Goal: Task Accomplishment & Management: Manage account settings

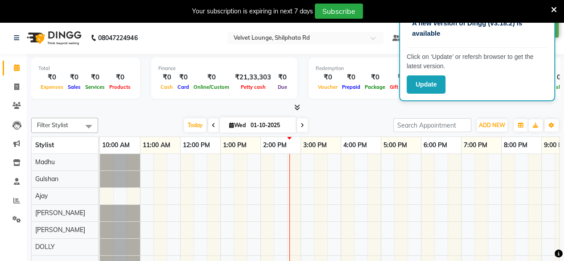
click at [25, 87] on li "Invoice" at bounding box center [13, 87] width 27 height 19
click at [20, 87] on span at bounding box center [17, 87] width 16 height 10
select select "122"
select select "service"
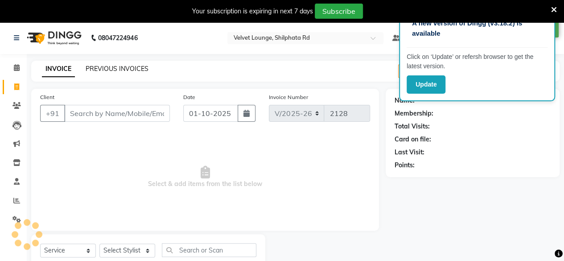
click at [116, 70] on link "PREVIOUS INVOICES" at bounding box center [117, 69] width 63 height 8
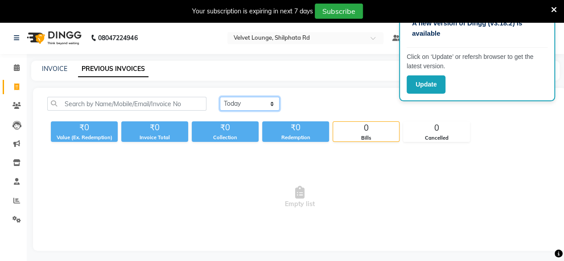
click at [255, 109] on select "[DATE] [DATE] Custom Range" at bounding box center [250, 104] width 60 height 14
select select "[DATE]"
click at [220, 97] on select "[DATE] [DATE] Custom Range" at bounding box center [250, 104] width 60 height 14
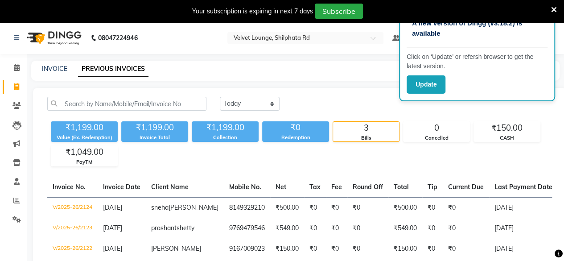
click at [559, 8] on div "Your subscription is expiring in next 7 days Subscribe" at bounding box center [282, 11] width 564 height 22
click at [551, 8] on icon at bounding box center [554, 10] width 6 height 8
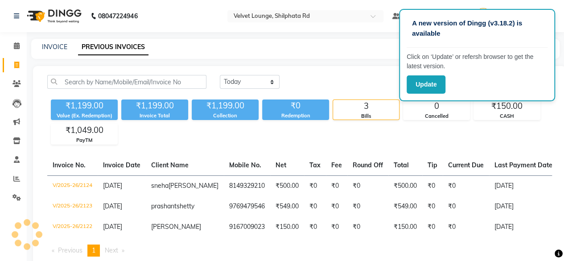
click at [370, 77] on div "[DATE] [DATE] Custom Range" at bounding box center [386, 82] width 332 height 14
click at [444, 89] on button "Update" at bounding box center [426, 84] width 39 height 18
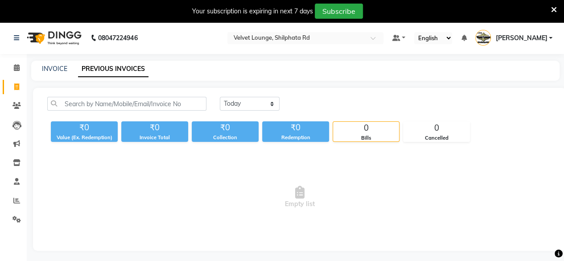
click at [531, 37] on span "[PERSON_NAME]" at bounding box center [522, 37] width 52 height 9
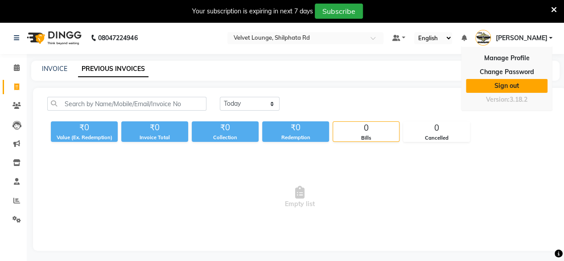
click at [517, 85] on link "Sign out" at bounding box center [507, 86] width 82 height 14
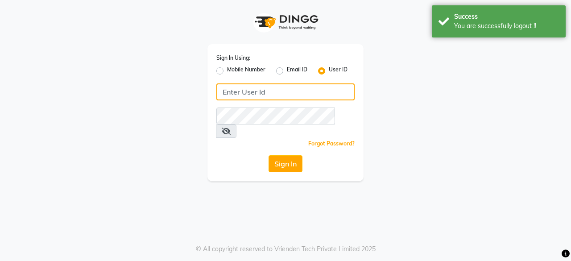
type input "7400009327"
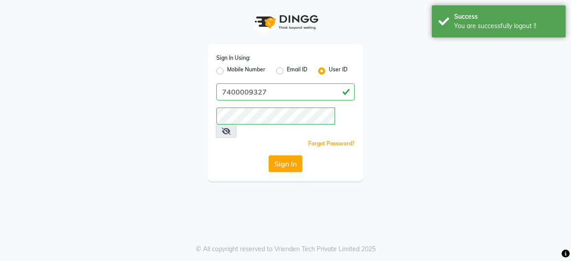
click at [227, 70] on label "Mobile Number" at bounding box center [246, 71] width 38 height 11
click at [227, 70] on input "Mobile Number" at bounding box center [230, 69] width 6 height 6
radio input "true"
radio input "false"
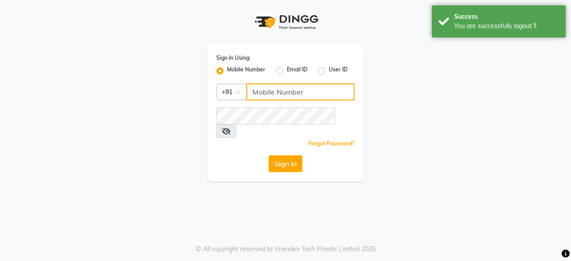
click at [281, 86] on input "Username" at bounding box center [300, 91] width 108 height 17
type input "7400009327"
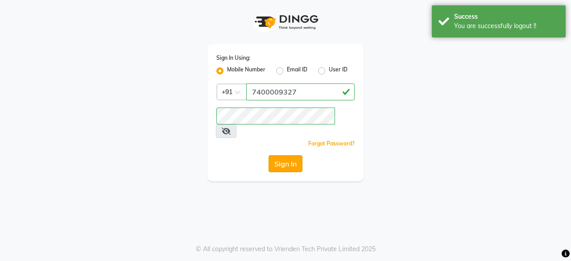
click at [287, 155] on button "Sign In" at bounding box center [286, 163] width 34 height 17
